Goal: Task Accomplishment & Management: Use online tool/utility

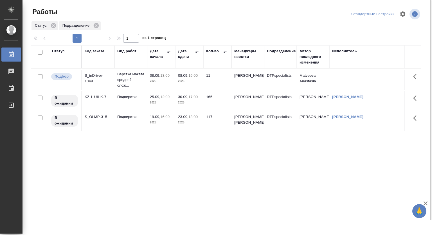
click at [159, 78] on p "08.09," at bounding box center [155, 75] width 10 height 4
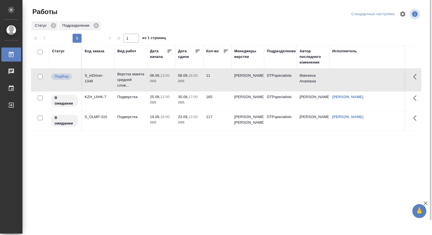
click at [159, 78] on p "08.09," at bounding box center [155, 75] width 10 height 4
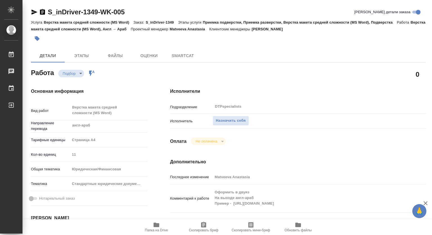
type textarea "x"
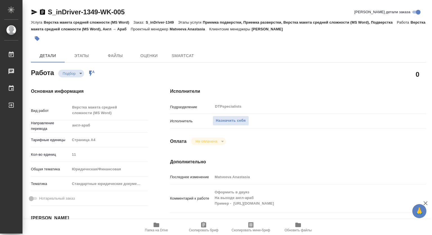
type textarea "x"
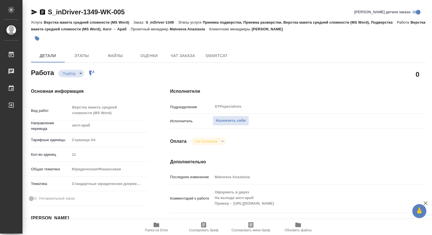
type textarea "x"
